Goal: Task Accomplishment & Management: Complete application form

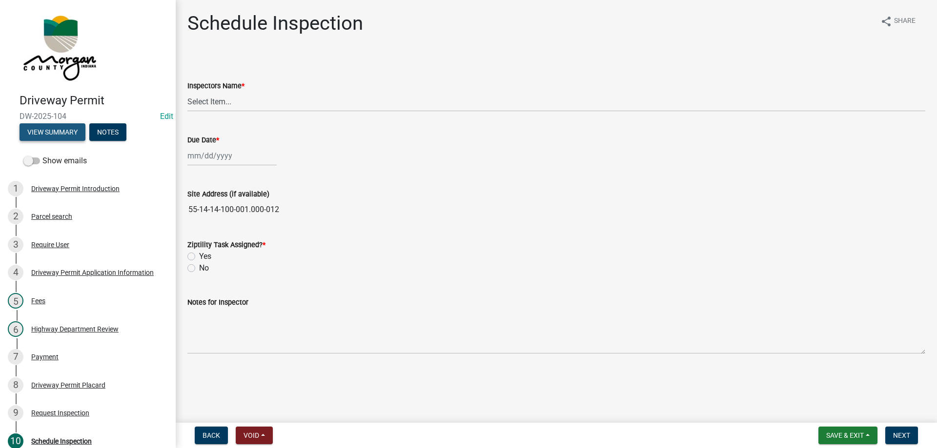
click at [76, 135] on button "View Summary" at bounding box center [53, 132] width 66 height 18
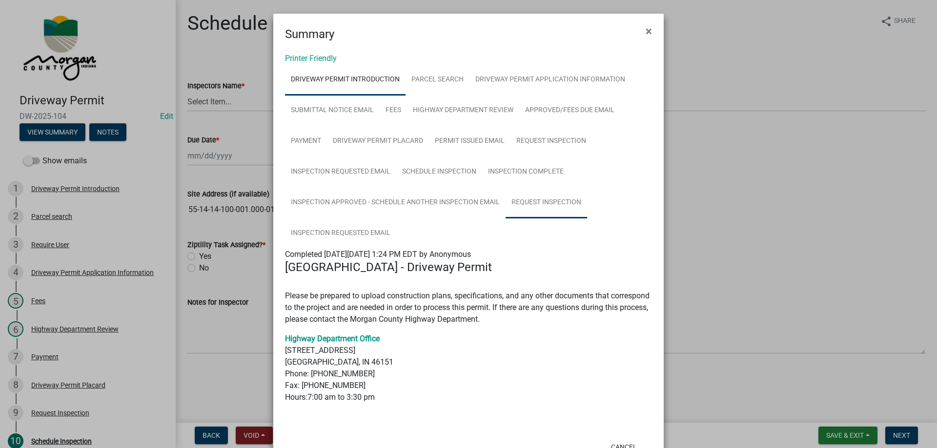
click at [528, 203] on link "Request Inspection" at bounding box center [546, 202] width 81 height 31
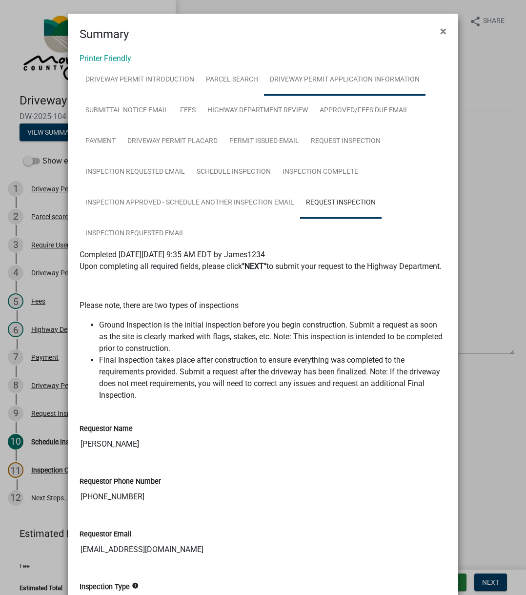
click at [333, 79] on link "Driveway Permit Application Information" at bounding box center [345, 79] width 162 height 31
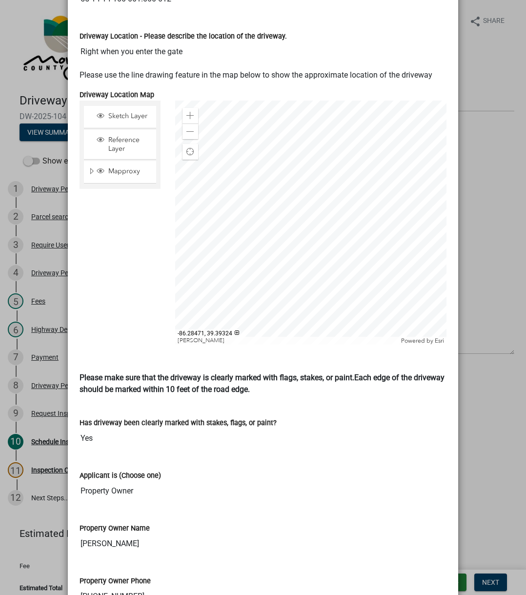
scroll to position [1171, 0]
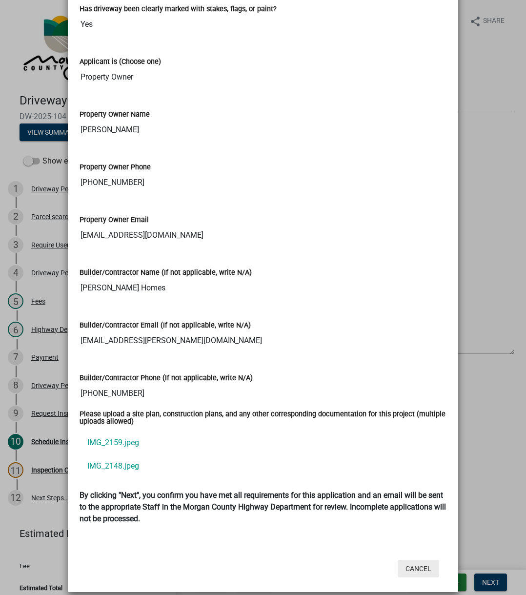
click at [411, 448] on button "Cancel" at bounding box center [418, 569] width 41 height 18
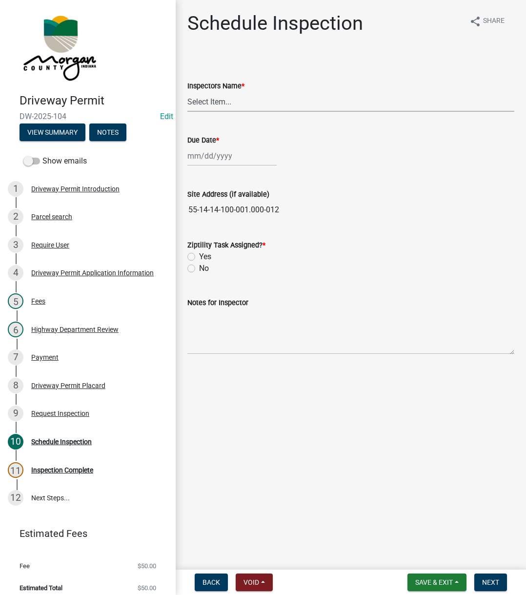
click at [242, 104] on select "Select Item... zvanbibber ([PERSON_NAME]) [PERSON_NAME] ([PERSON_NAME]) cwilson…" at bounding box center [350, 102] width 327 height 20
select select "f43c685e-11f8-4afe-9ab5-5cb009ced6b8"
click at [187, 92] on select "Select Item... zvanbibber ([PERSON_NAME]) [PERSON_NAME] ([PERSON_NAME]) cwilson…" at bounding box center [350, 102] width 327 height 20
click at [210, 155] on div at bounding box center [231, 156] width 89 height 20
select select "8"
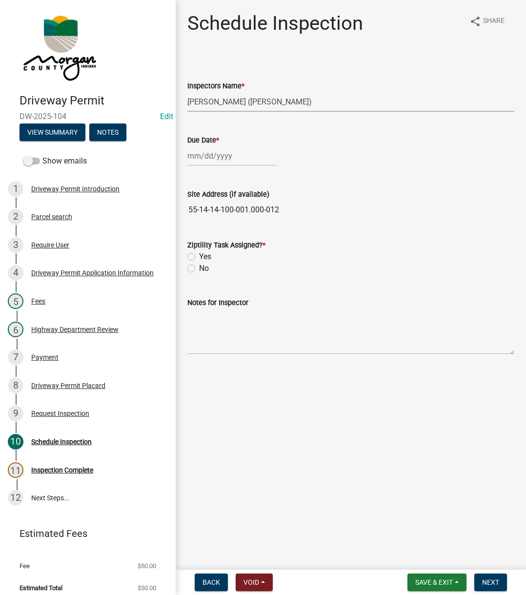
select select "2025"
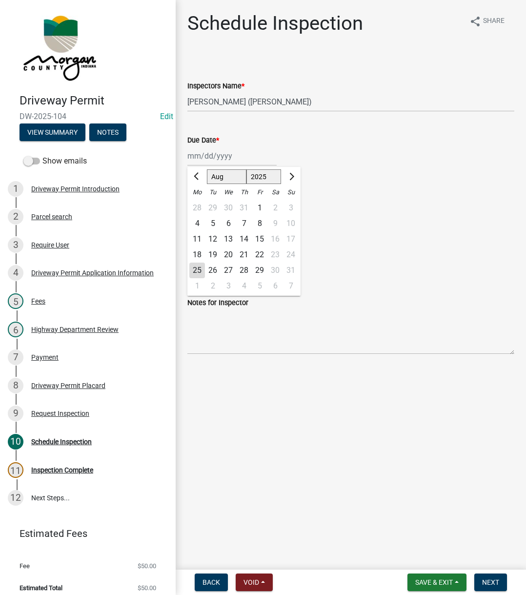
click at [198, 262] on div "18" at bounding box center [197, 255] width 16 height 16
type input "[DATE]"
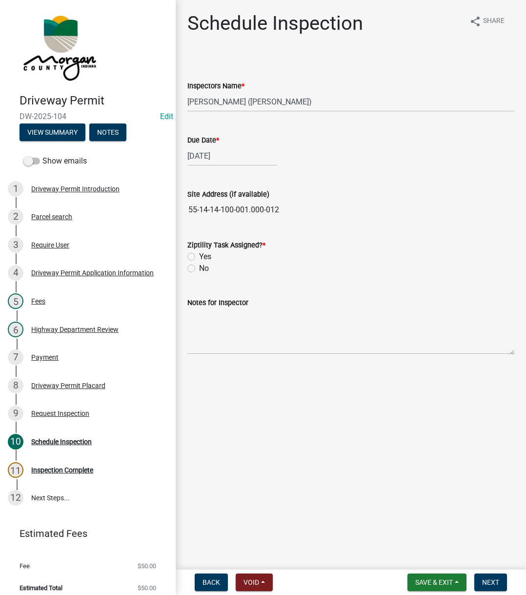
select select "8"
select select "2025"
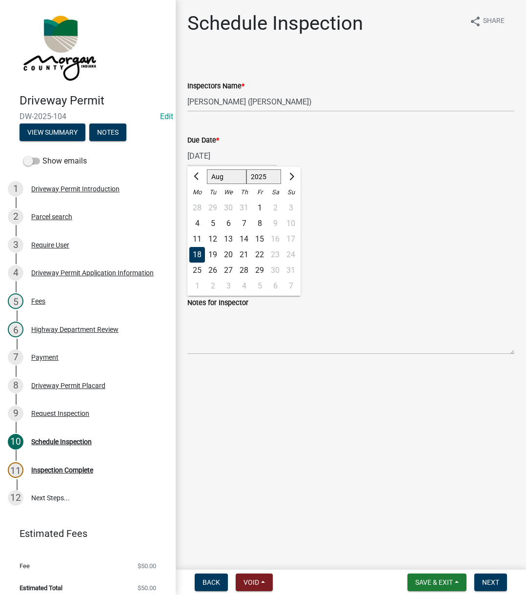
drag, startPoint x: 212, startPoint y: 151, endPoint x: 212, endPoint y: 167, distance: 16.1
click at [213, 148] on div "[DATE] [PERSON_NAME] Apr May Jun [DATE] Aug Sep Oct Nov [DATE] 1526 1527 1528 1…" at bounding box center [231, 156] width 89 height 20
click at [199, 270] on div "25" at bounding box center [197, 271] width 16 height 16
type input "[DATE]"
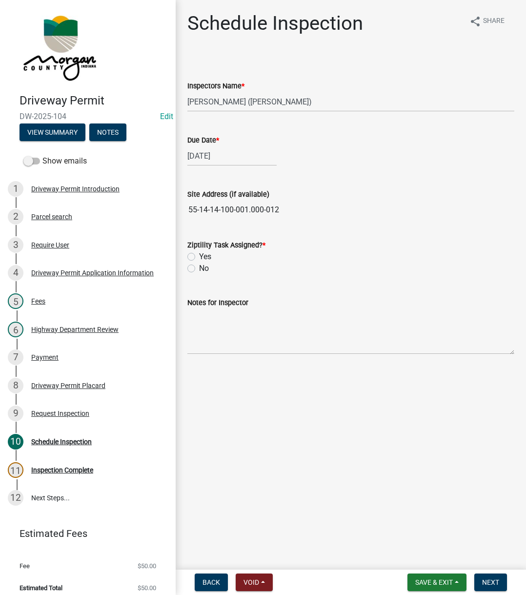
select select "8"
select select "2025"
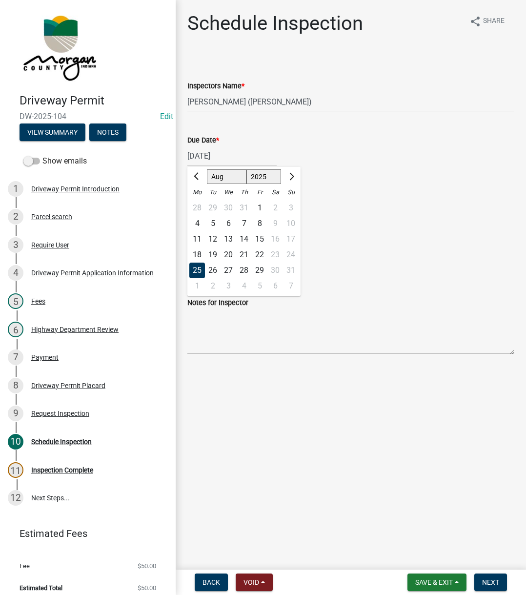
click at [212, 155] on div "[DATE] [PERSON_NAME] Apr May Jun [DATE] Aug Sep Oct Nov [DATE] 1526 1527 1528 1…" at bounding box center [231, 156] width 89 height 20
click at [197, 282] on div "1" at bounding box center [197, 286] width 16 height 16
type input "[DATE]"
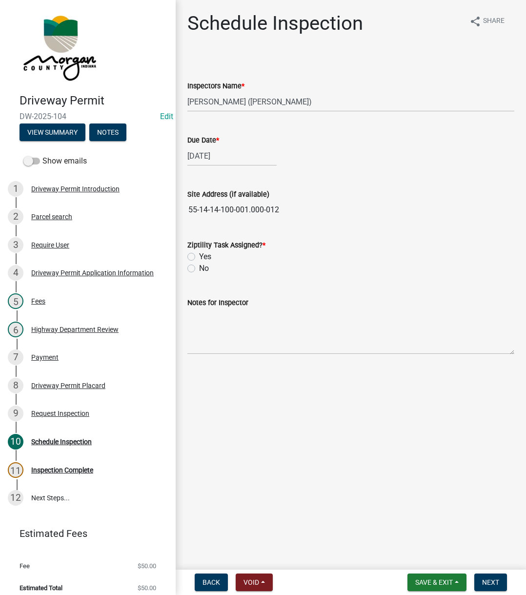
click at [210, 153] on div "[DATE]" at bounding box center [231, 156] width 89 height 20
select select "9"
select select "2025"
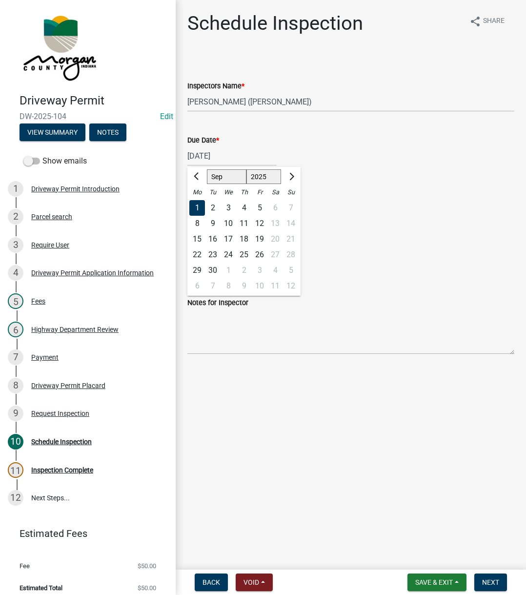
drag, startPoint x: 437, startPoint y: 135, endPoint x: 365, endPoint y: 210, distance: 104.2
click at [436, 140] on div "Due Date *" at bounding box center [350, 140] width 327 height 12
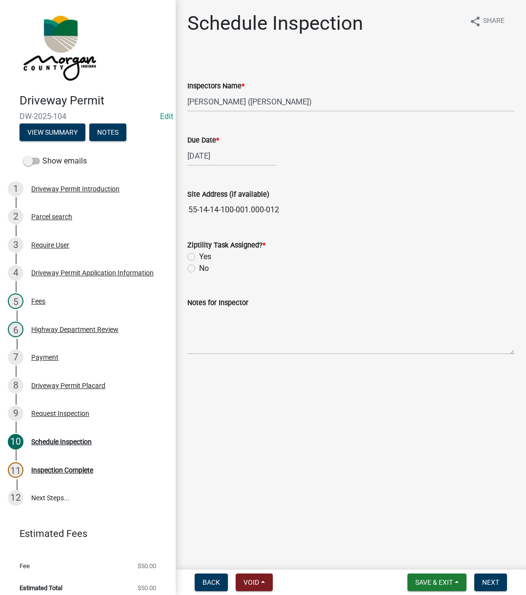
click at [199, 257] on label "Yes" at bounding box center [205, 257] width 12 height 12
click at [199, 257] on input "Yes" at bounding box center [202, 254] width 6 height 6
radio input "true"
click at [478, 448] on button "Next" at bounding box center [490, 582] width 33 height 18
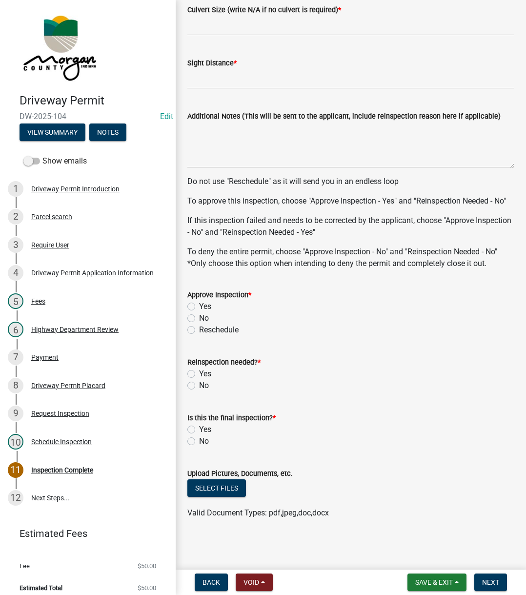
scroll to position [0, 0]
